Goal: Transaction & Acquisition: Purchase product/service

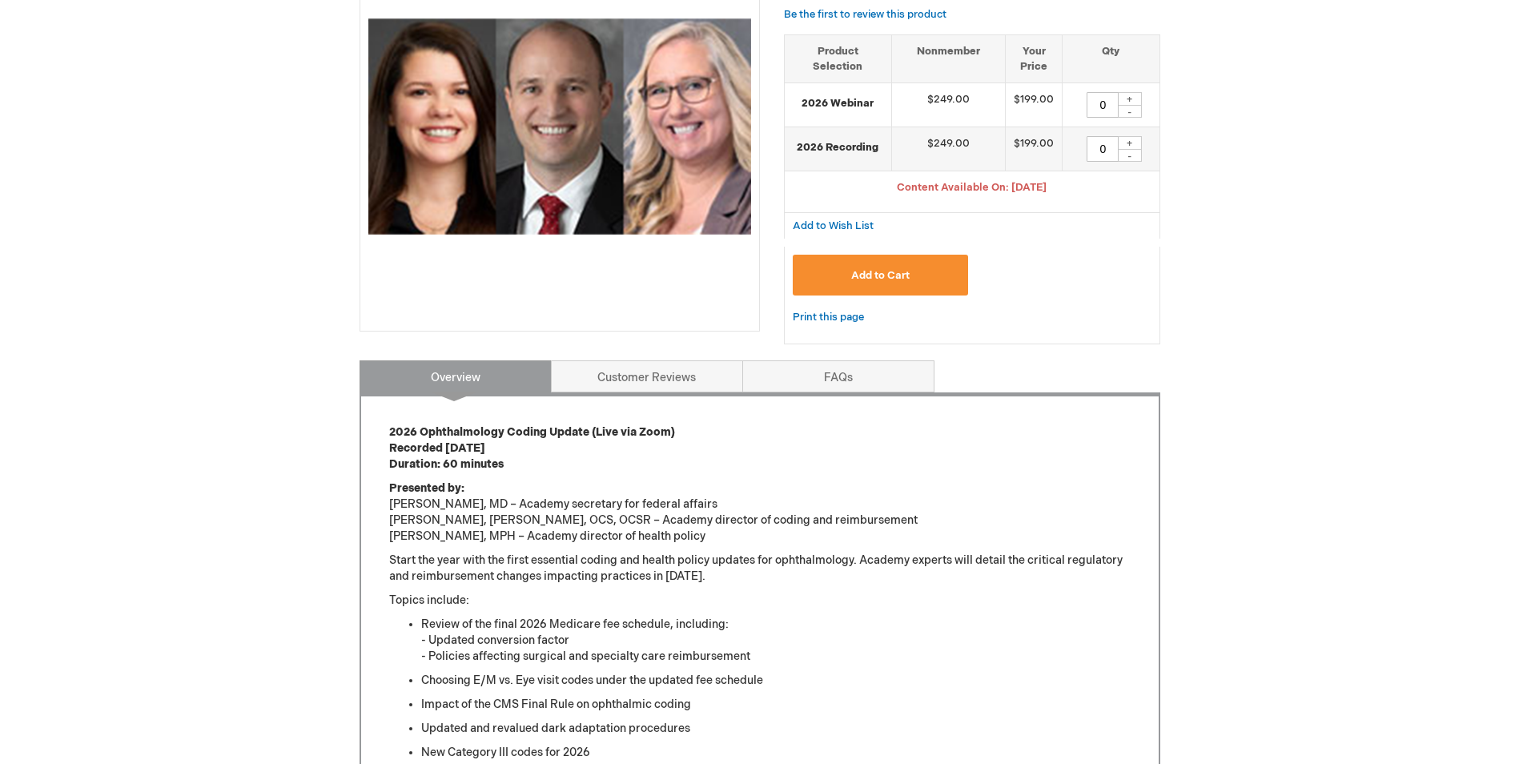
scroll to position [320, 0]
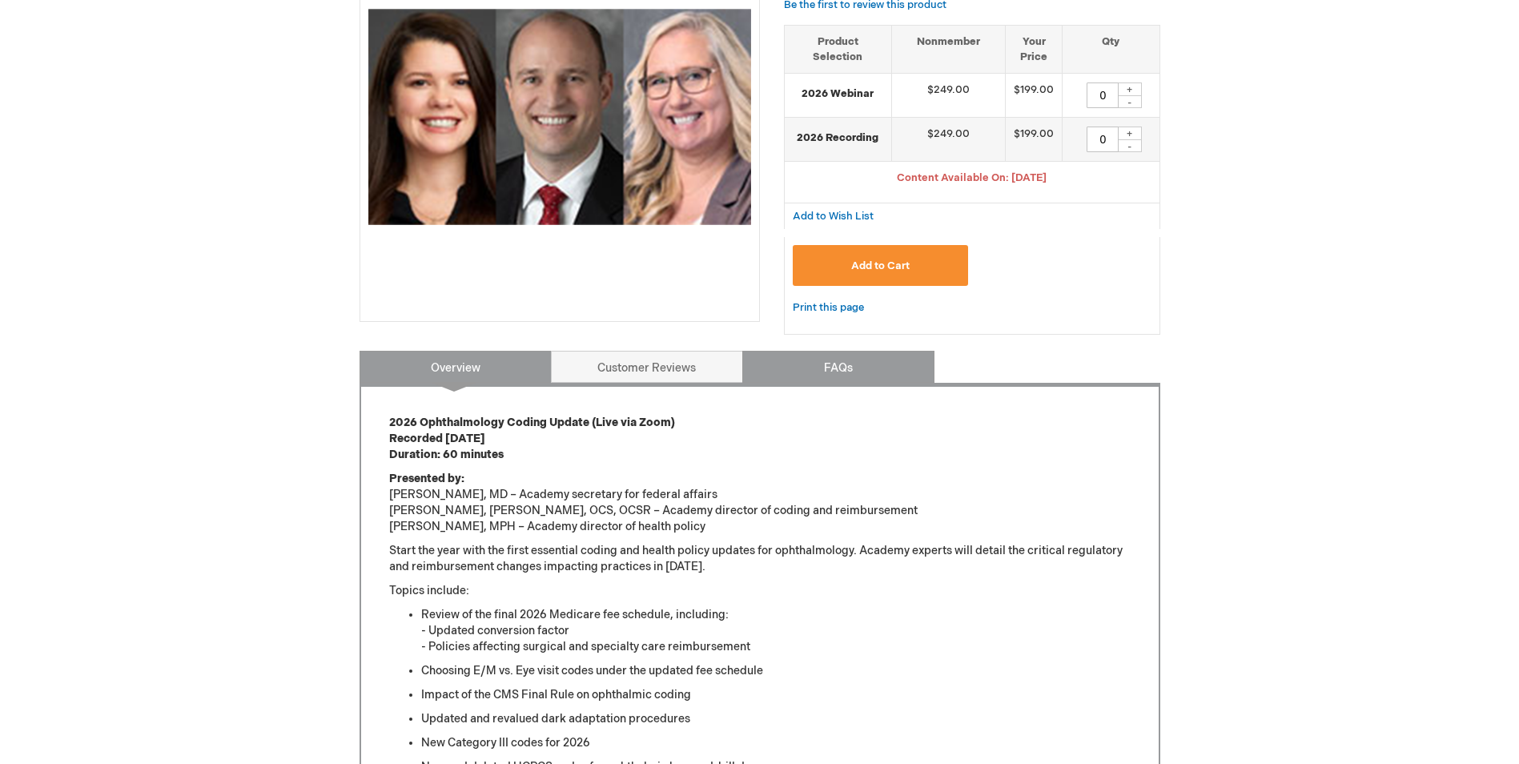
click at [865, 372] on link "FAQs" at bounding box center [838, 367] width 192 height 32
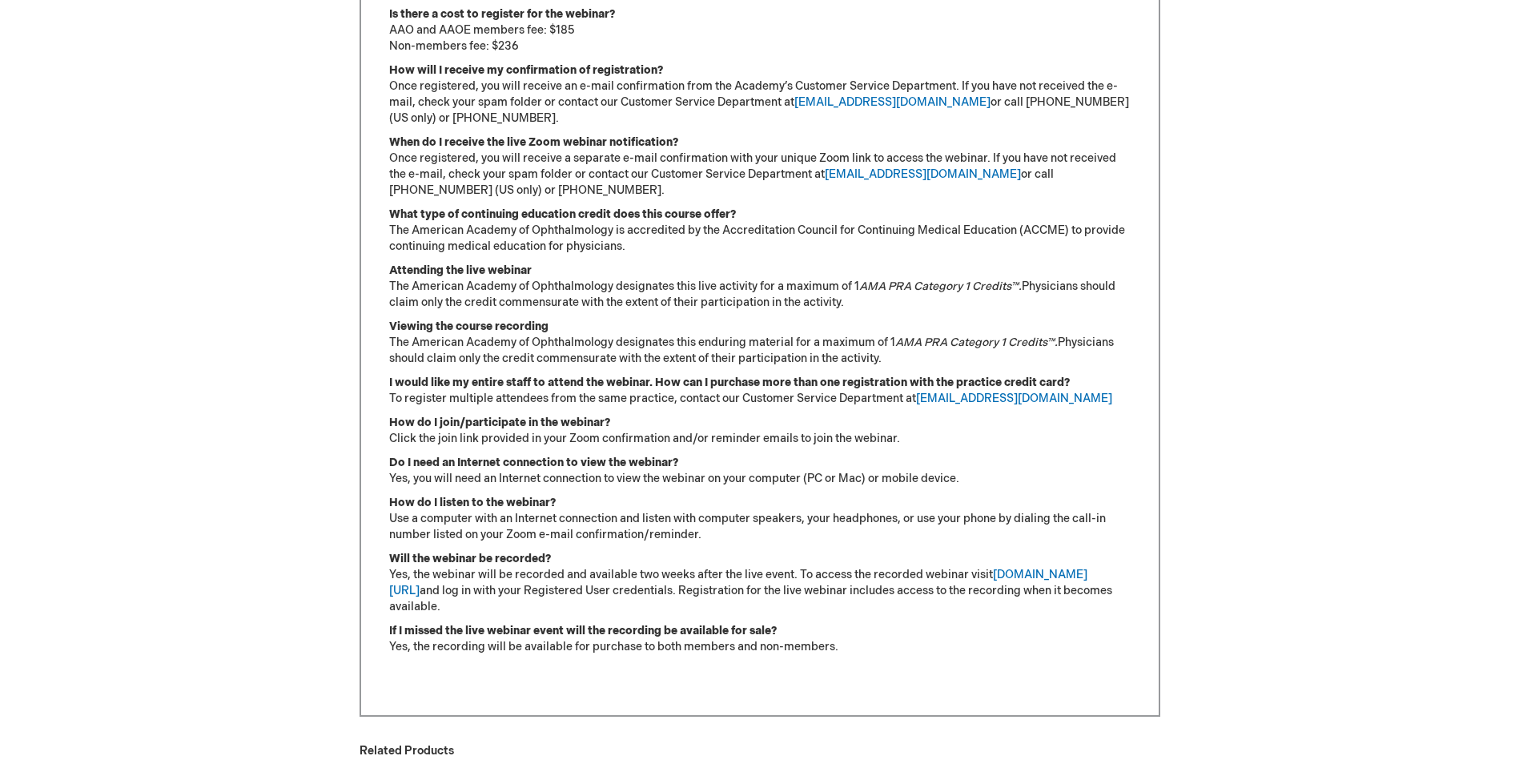
scroll to position [751, 0]
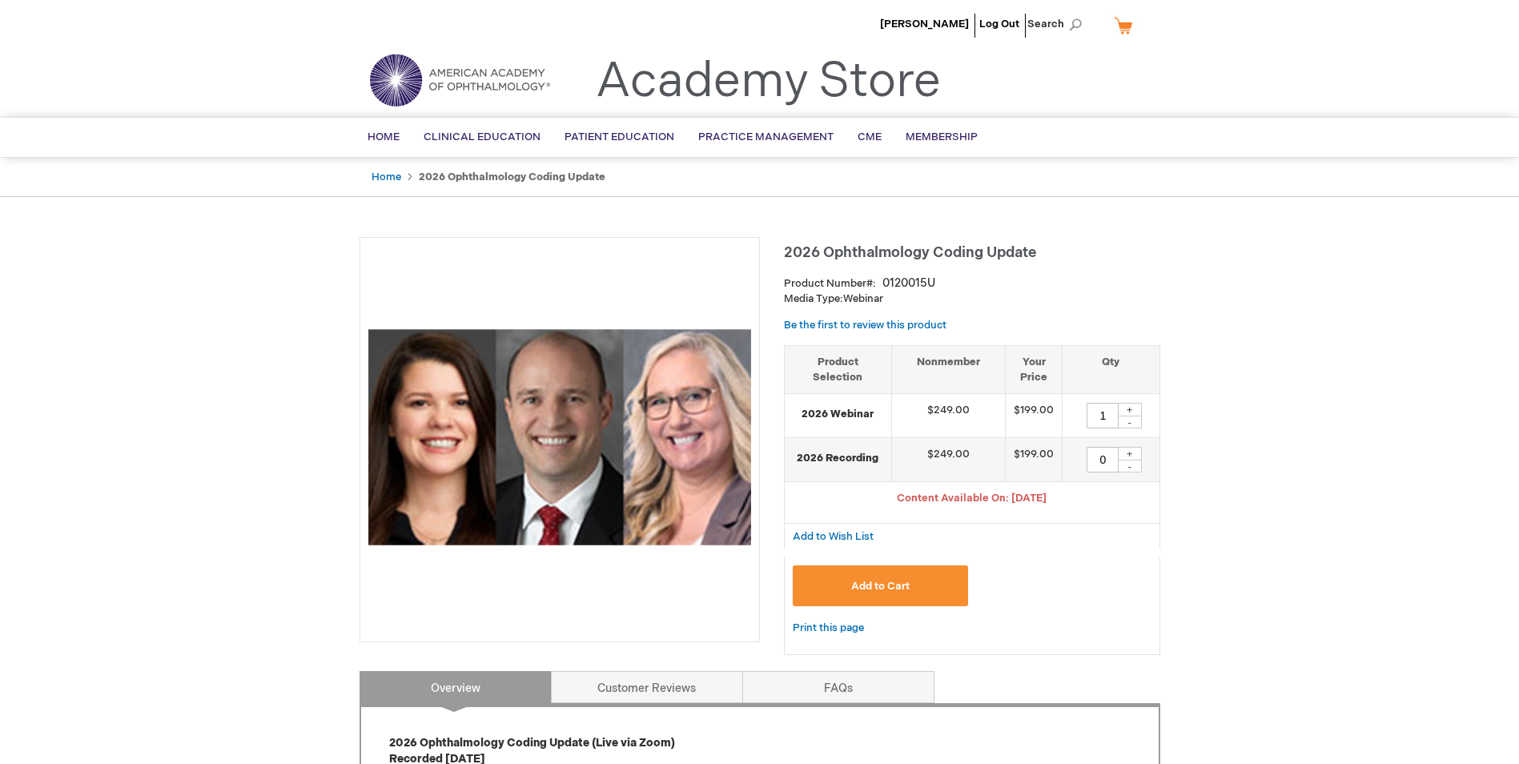
click at [898, 584] on span "Add to Cart" at bounding box center [880, 586] width 58 height 13
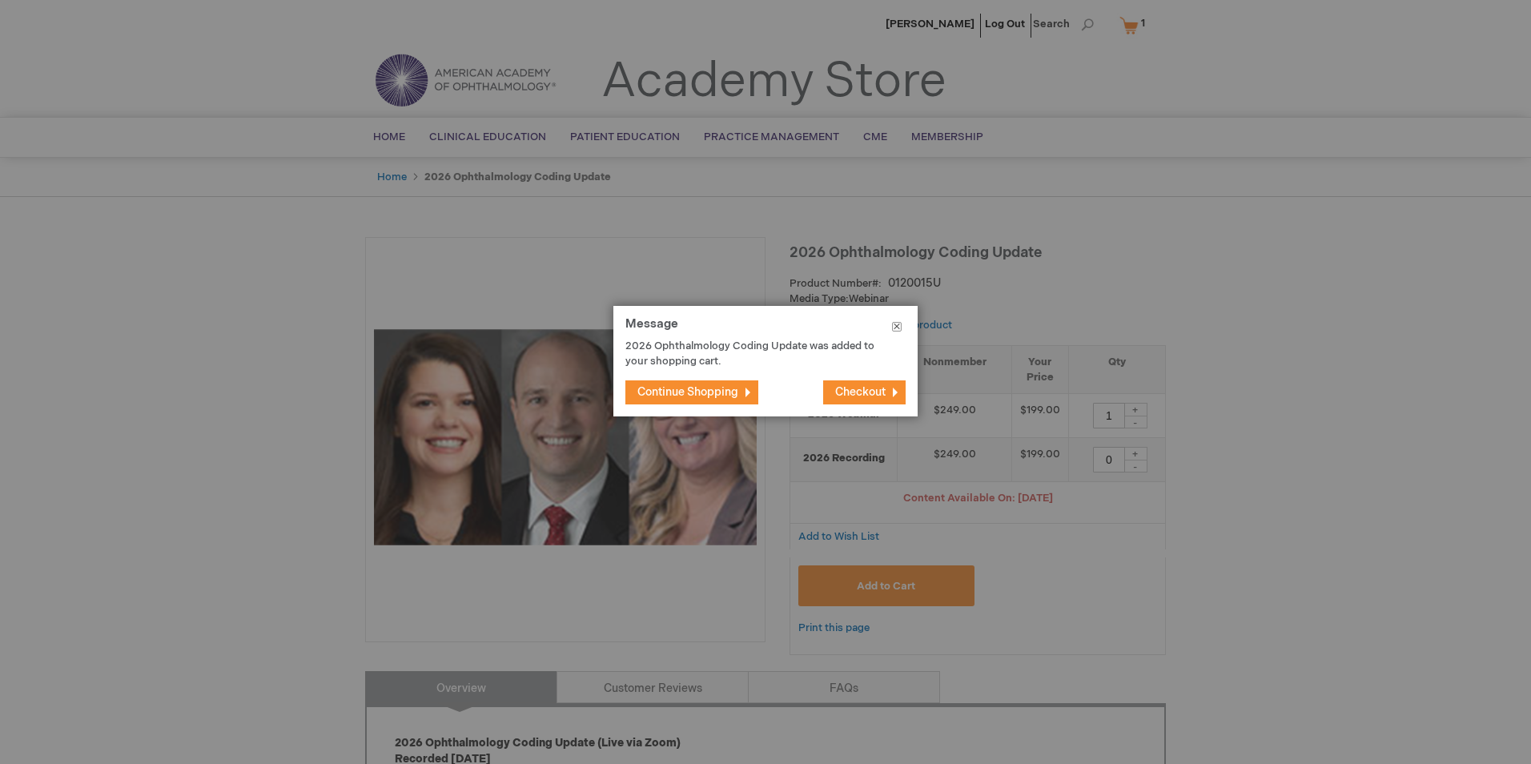
click at [896, 319] on button "Close" at bounding box center [897, 330] width 42 height 48
